Goal: Task Accomplishment & Management: Manage account settings

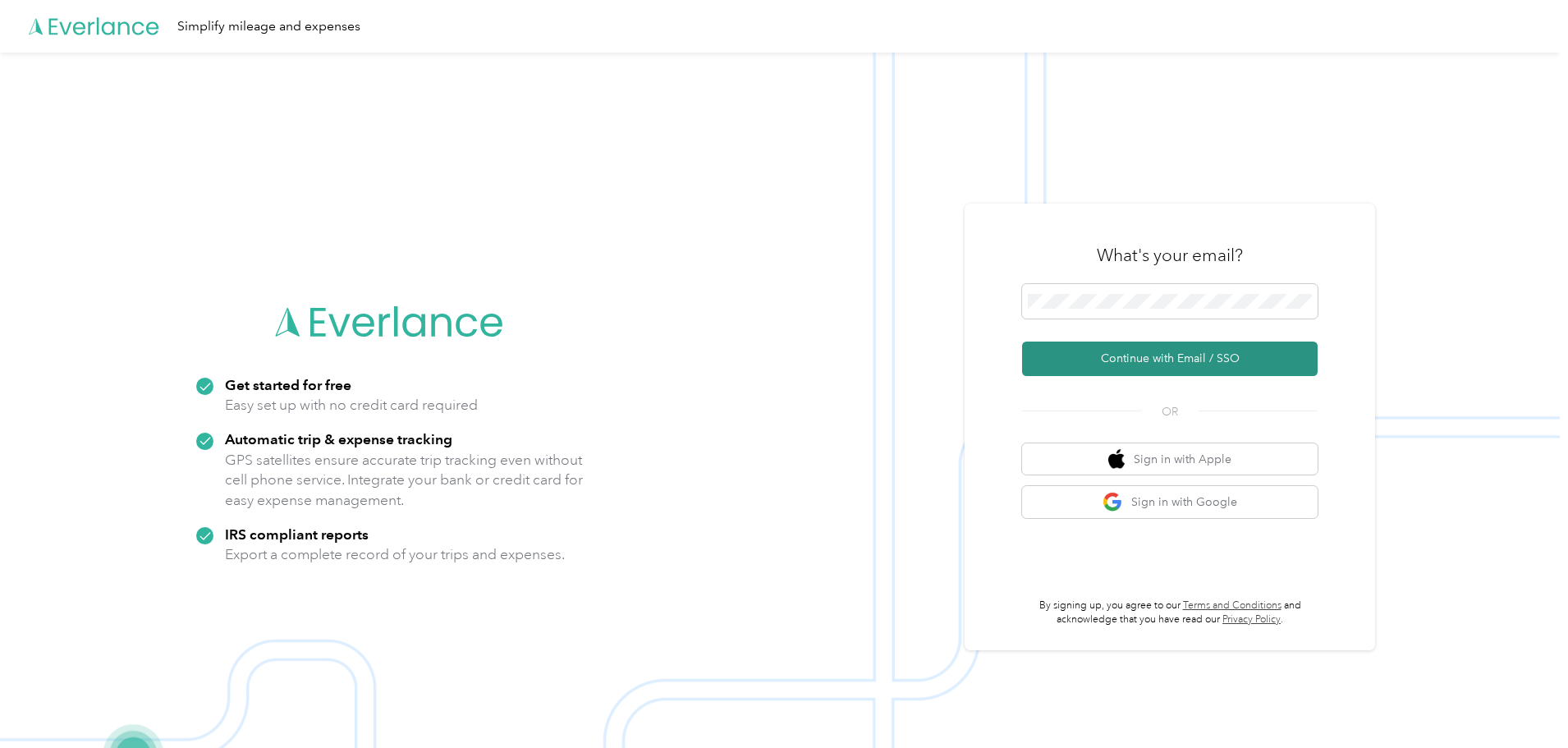
click at [1198, 350] on button "Continue with Email / SSO" at bounding box center [1170, 358] width 295 height 34
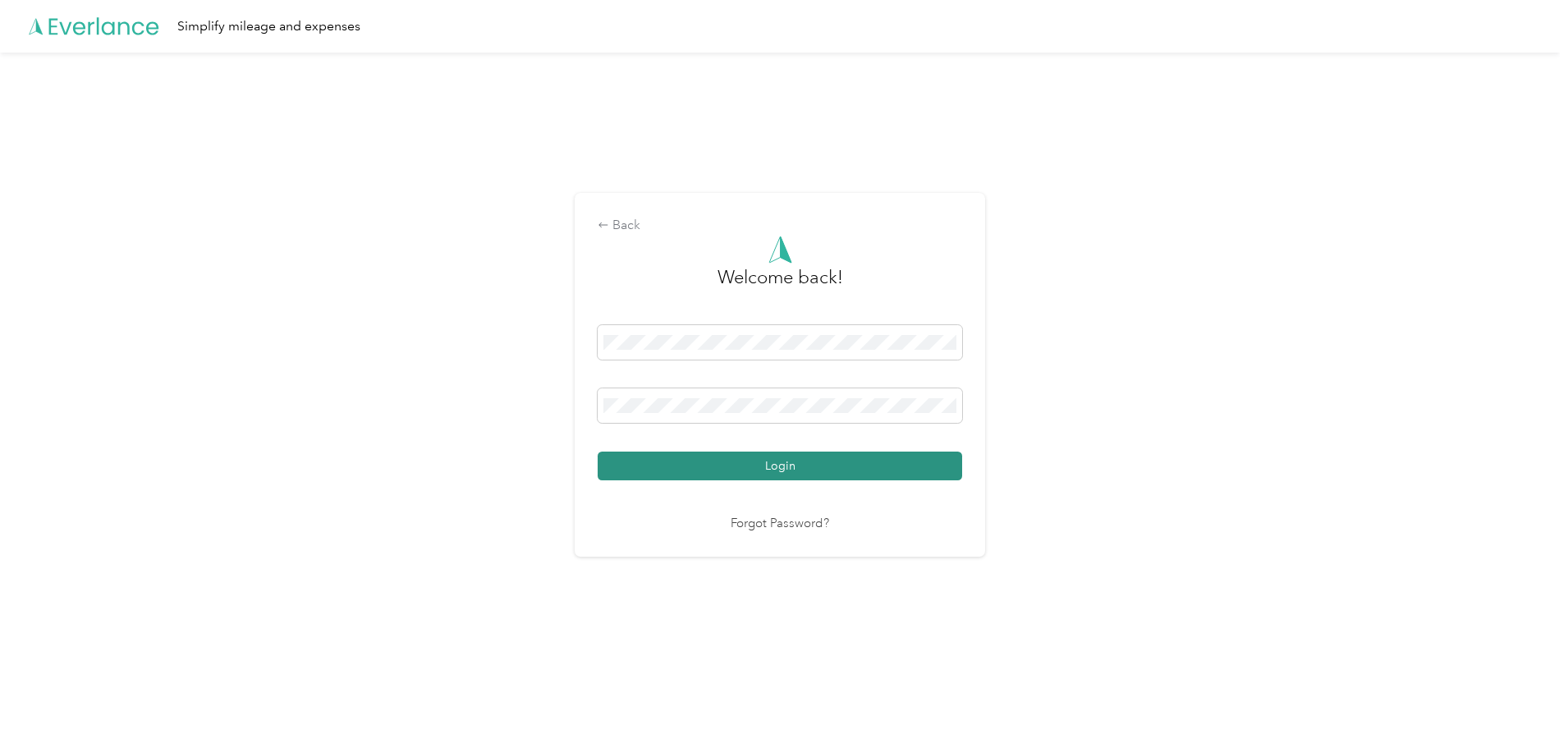
click at [812, 465] on button "Login" at bounding box center [779, 465] width 364 height 29
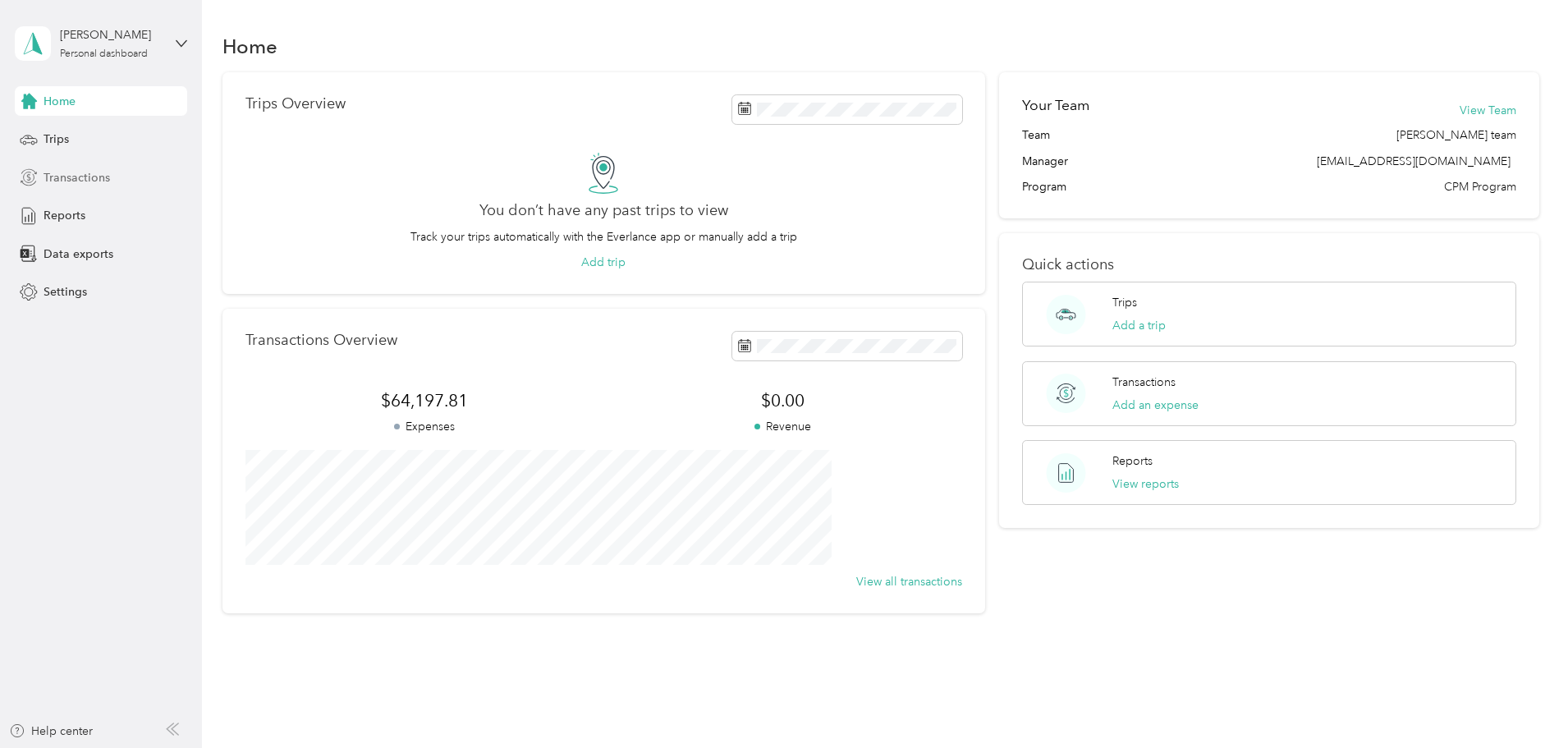
click at [82, 176] on span "Transactions" at bounding box center [77, 178] width 66 height 17
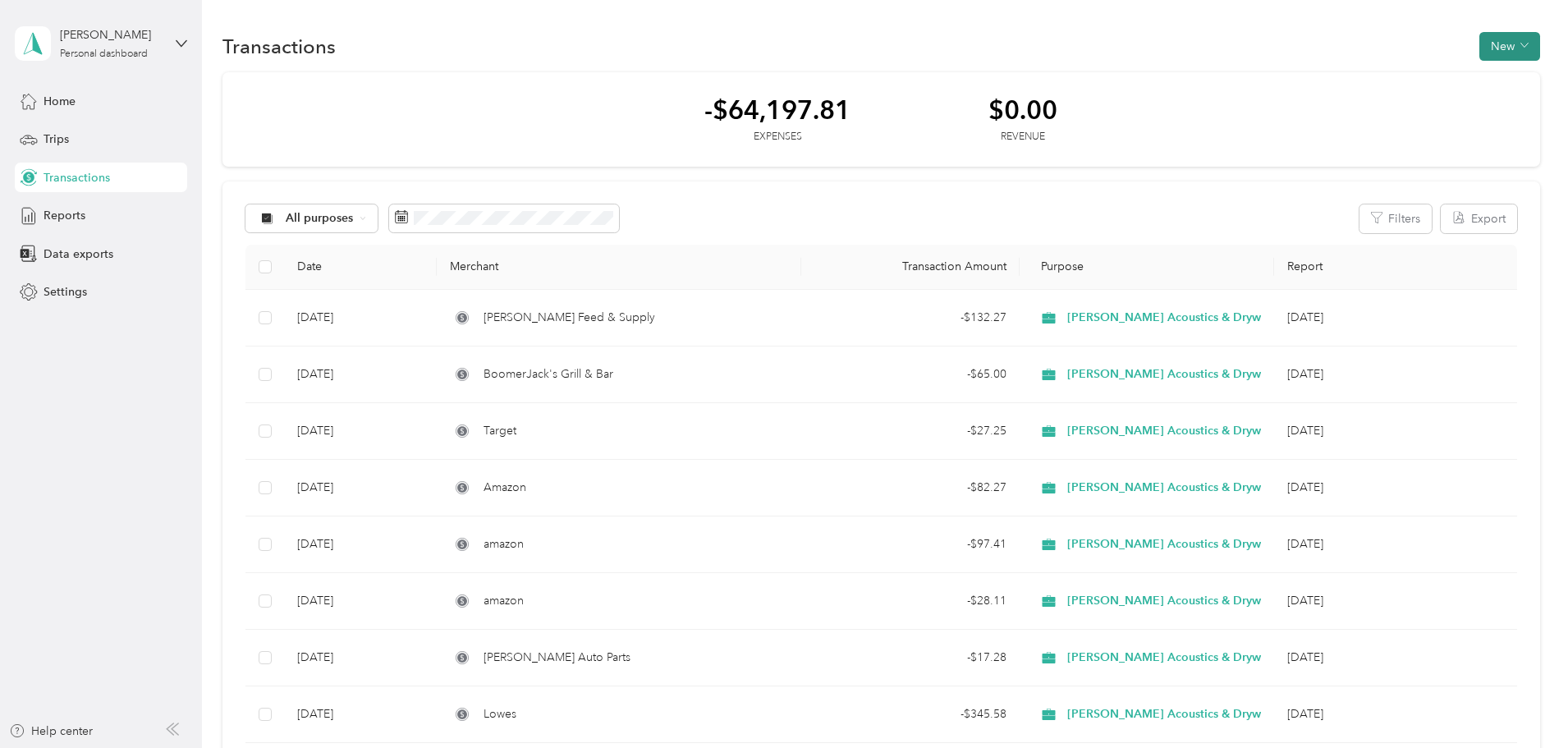
click at [1479, 50] on button "New" at bounding box center [1510, 46] width 61 height 29
click at [1381, 75] on span "Expense" at bounding box center [1391, 78] width 45 height 17
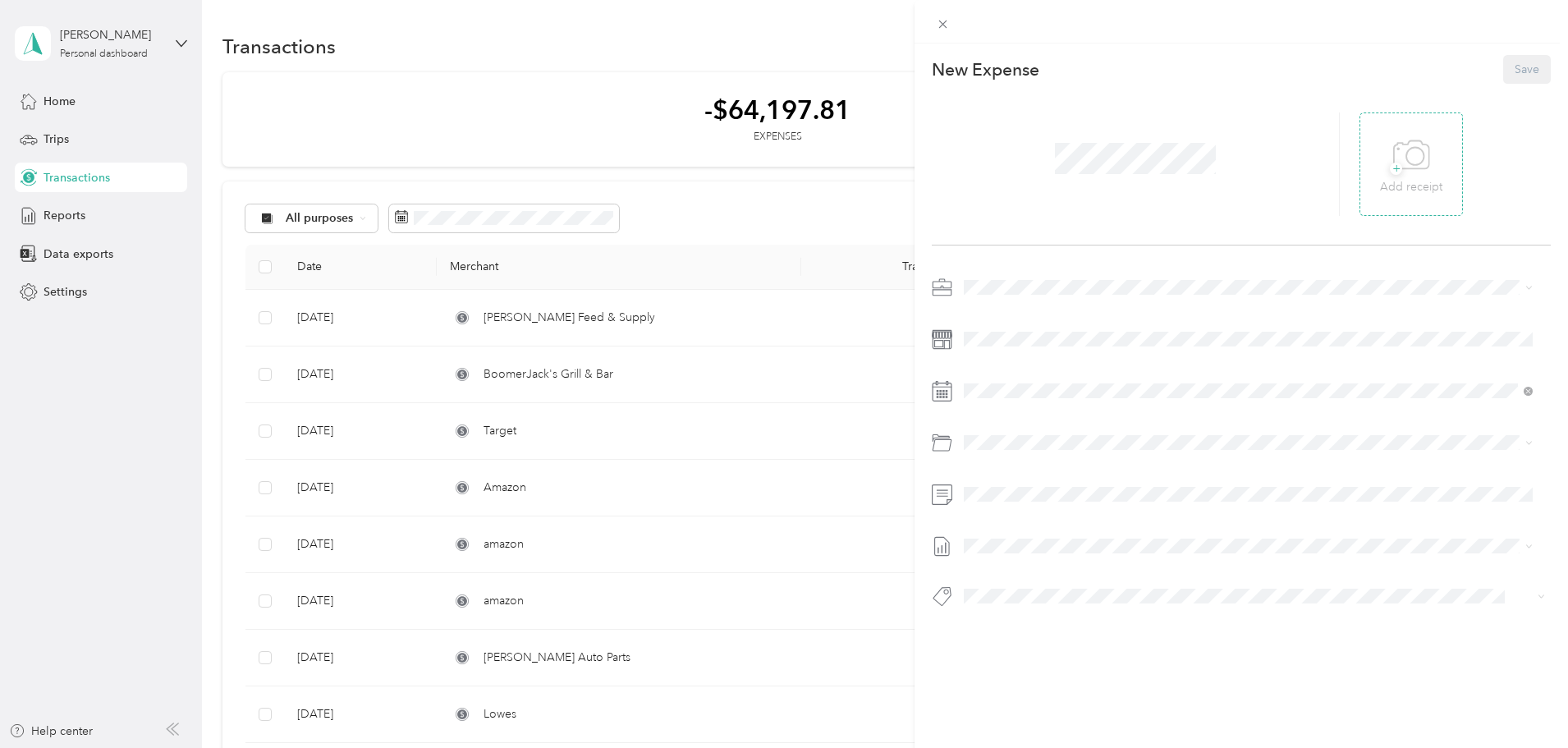
click at [1390, 169] on span "+" at bounding box center [1396, 168] width 12 height 12
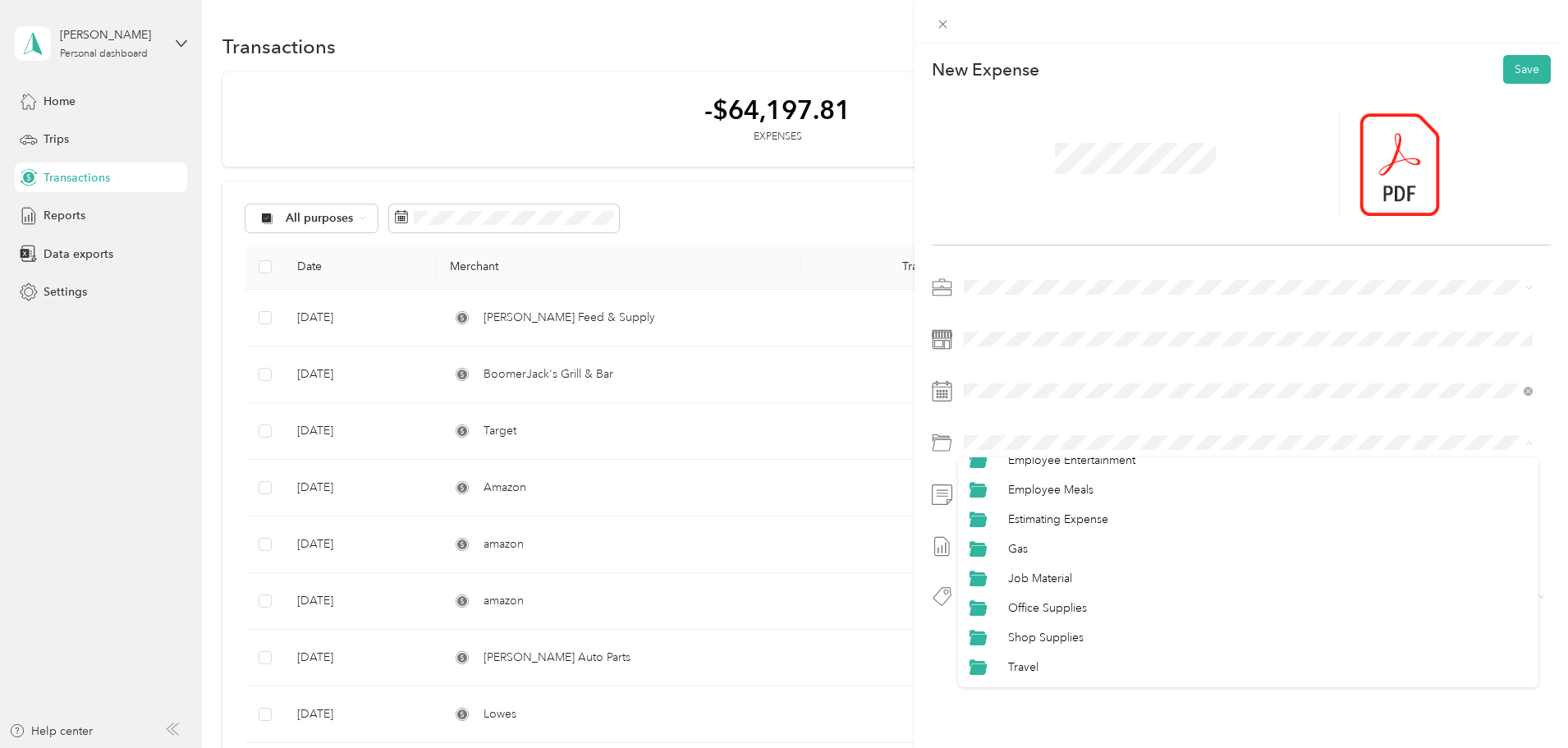
scroll to position [189, 0]
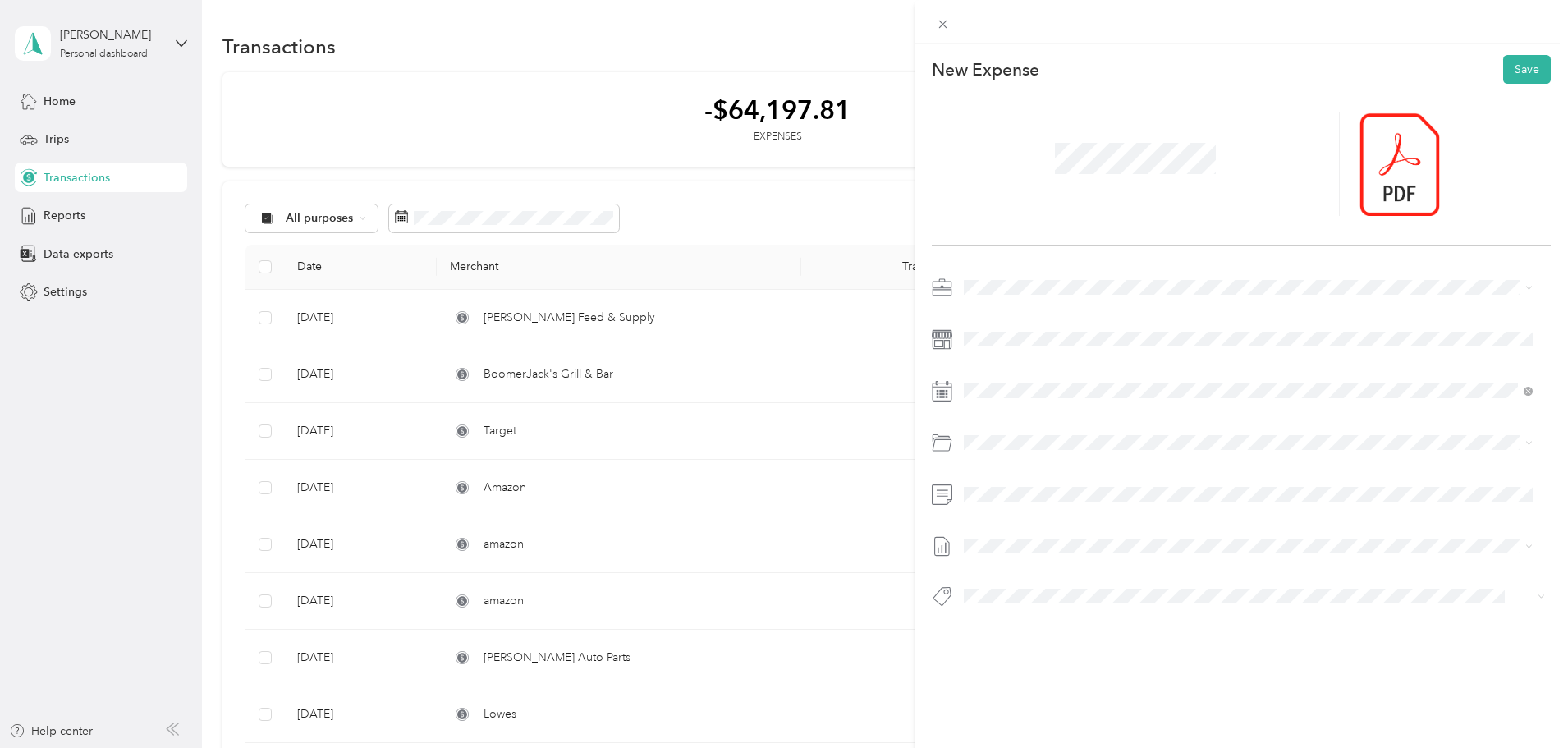
click at [1031, 580] on span "Office Supplies" at bounding box center [1048, 583] width 79 height 14
click at [1516, 67] on button "Save" at bounding box center [1527, 69] width 48 height 29
